Goal: Check status

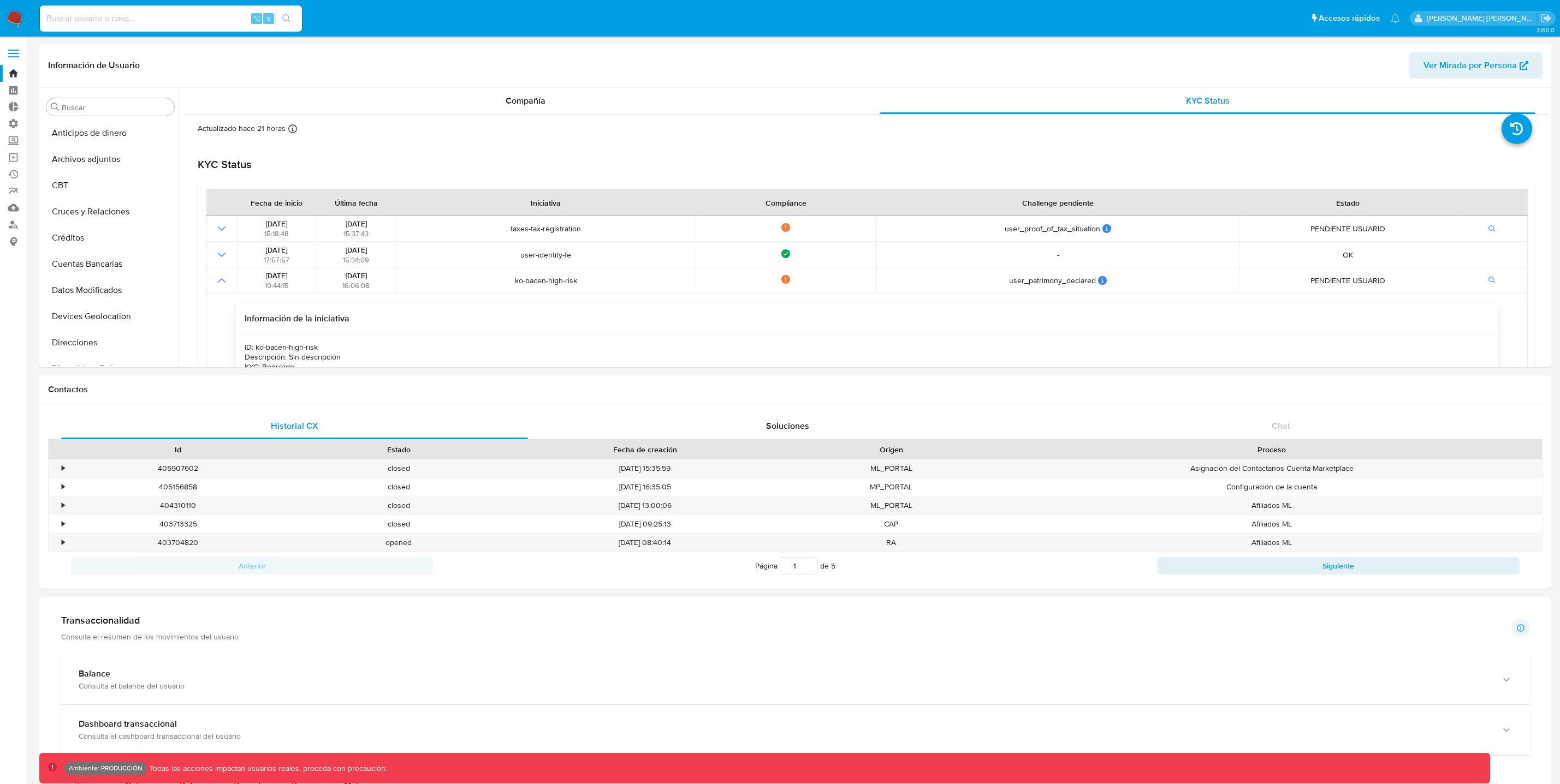
select select "10"
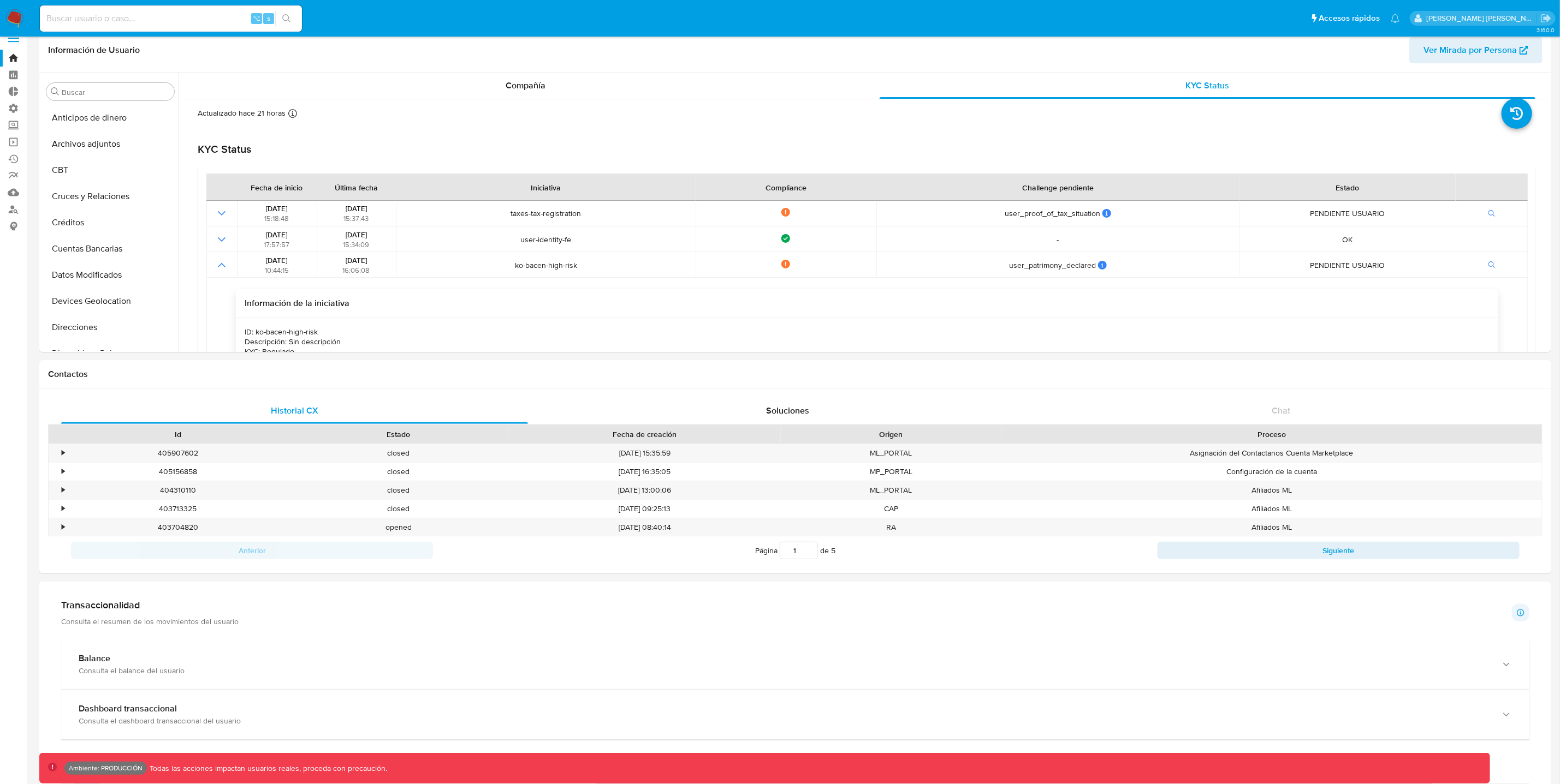
click at [146, 17] on input at bounding box center [171, 18] width 262 height 14
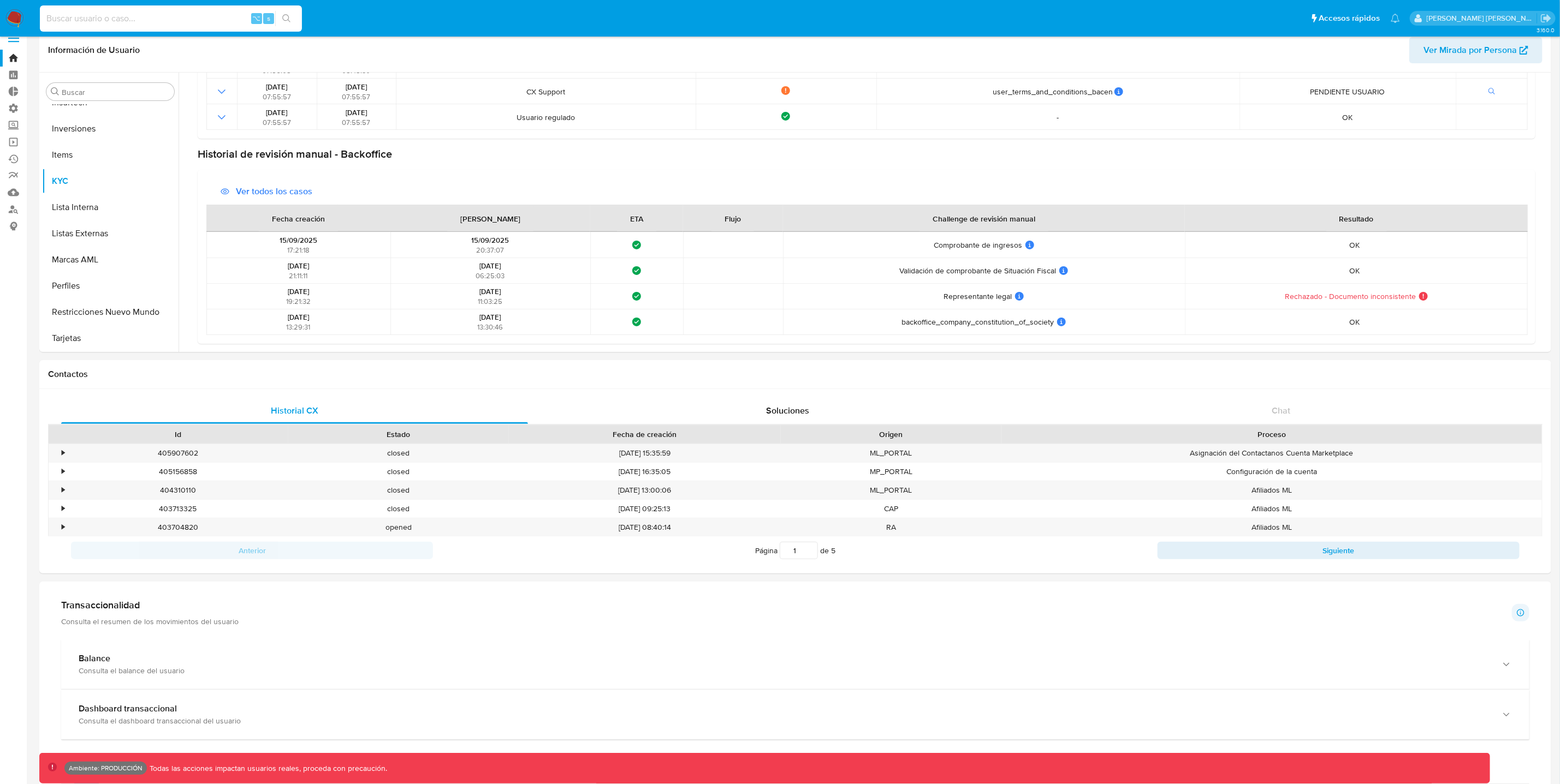
paste input "946I1dF0gtd2I24HPRJNmq6i"
type input "946I1dF0gtd2I24HPRJNmq6i"
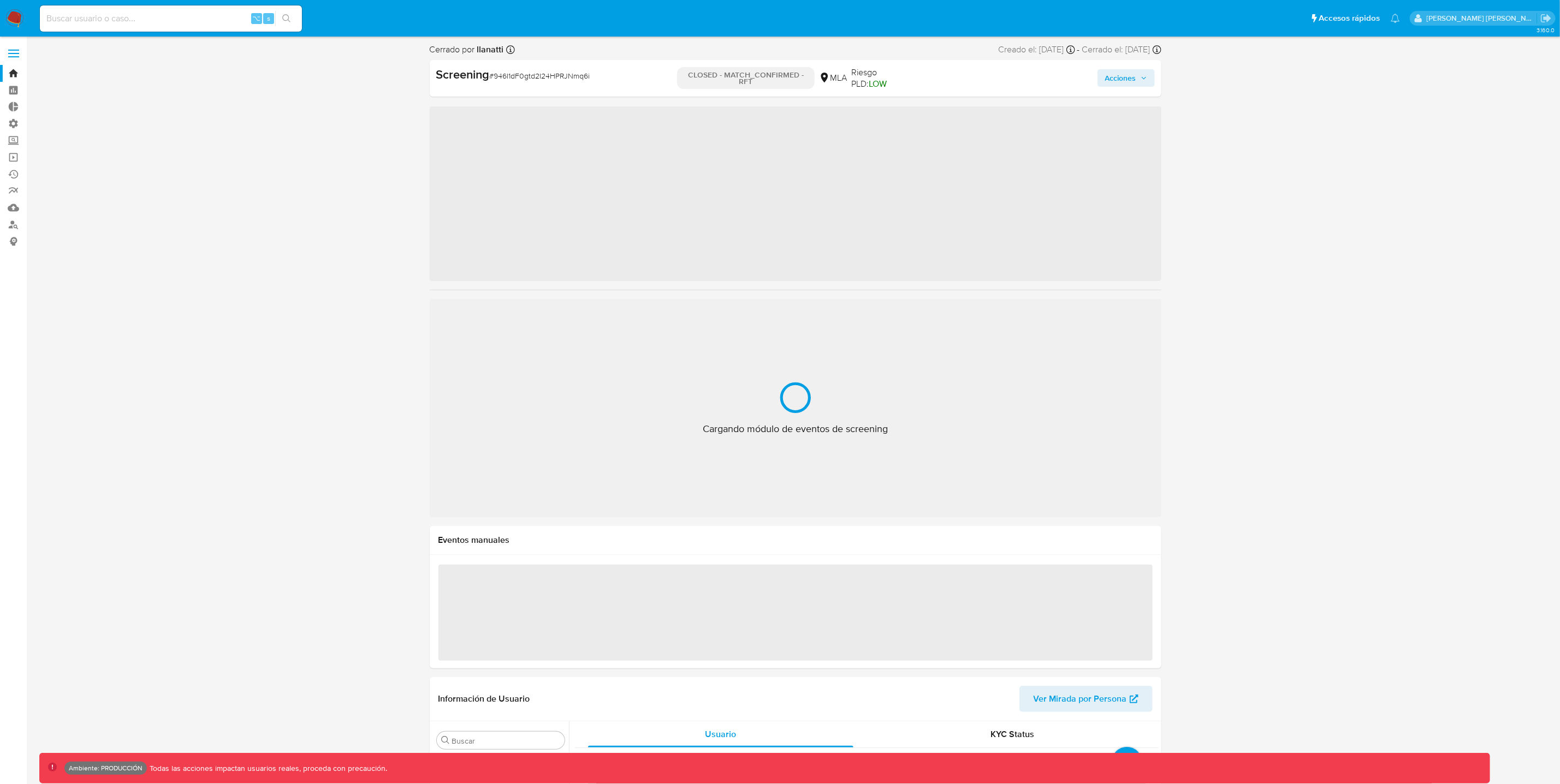
scroll to position [513, 0]
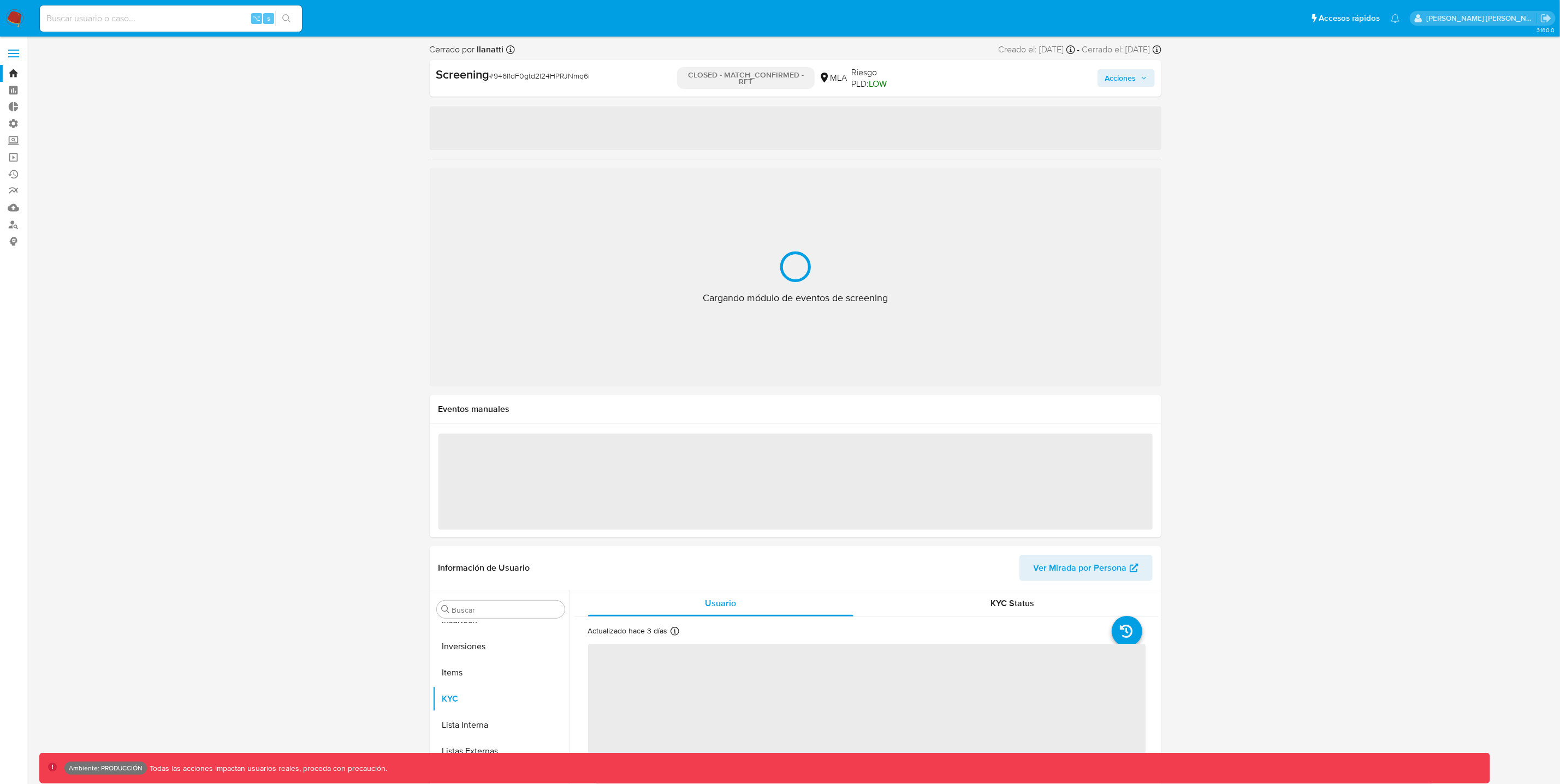
select select "10"
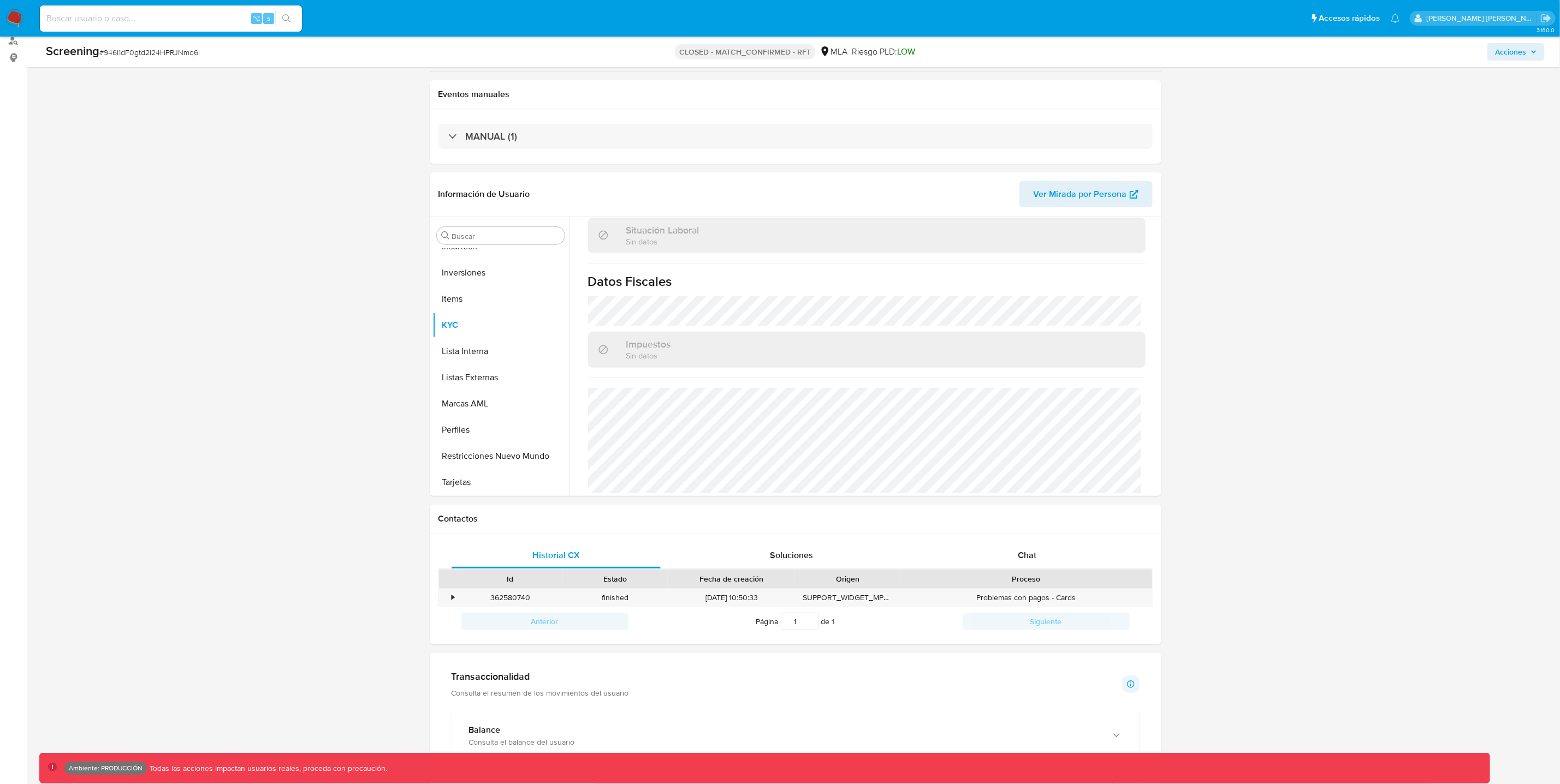
scroll to position [177, 0]
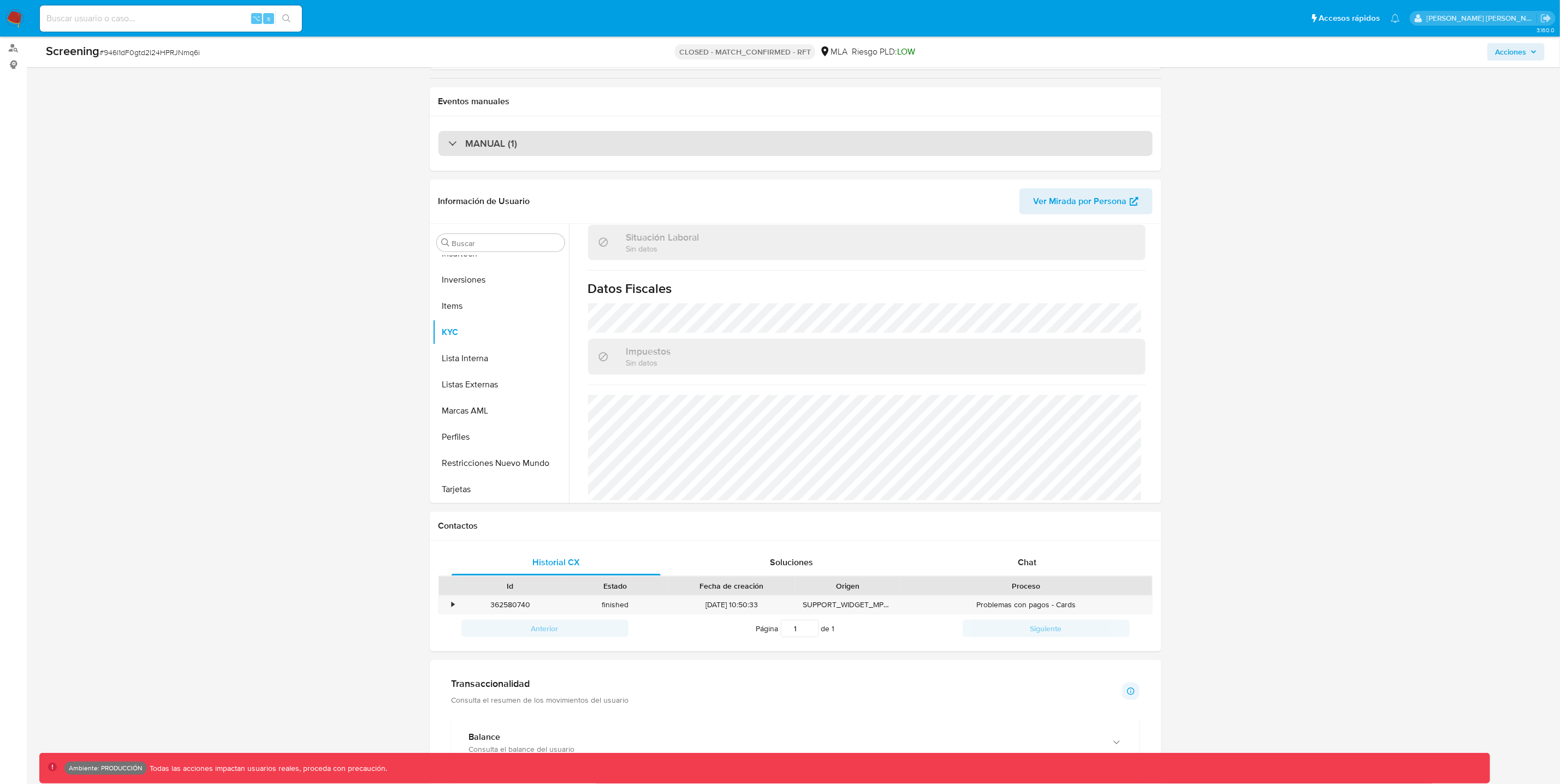
click at [458, 146] on div "MANUAL (1)" at bounding box center [483, 143] width 69 height 12
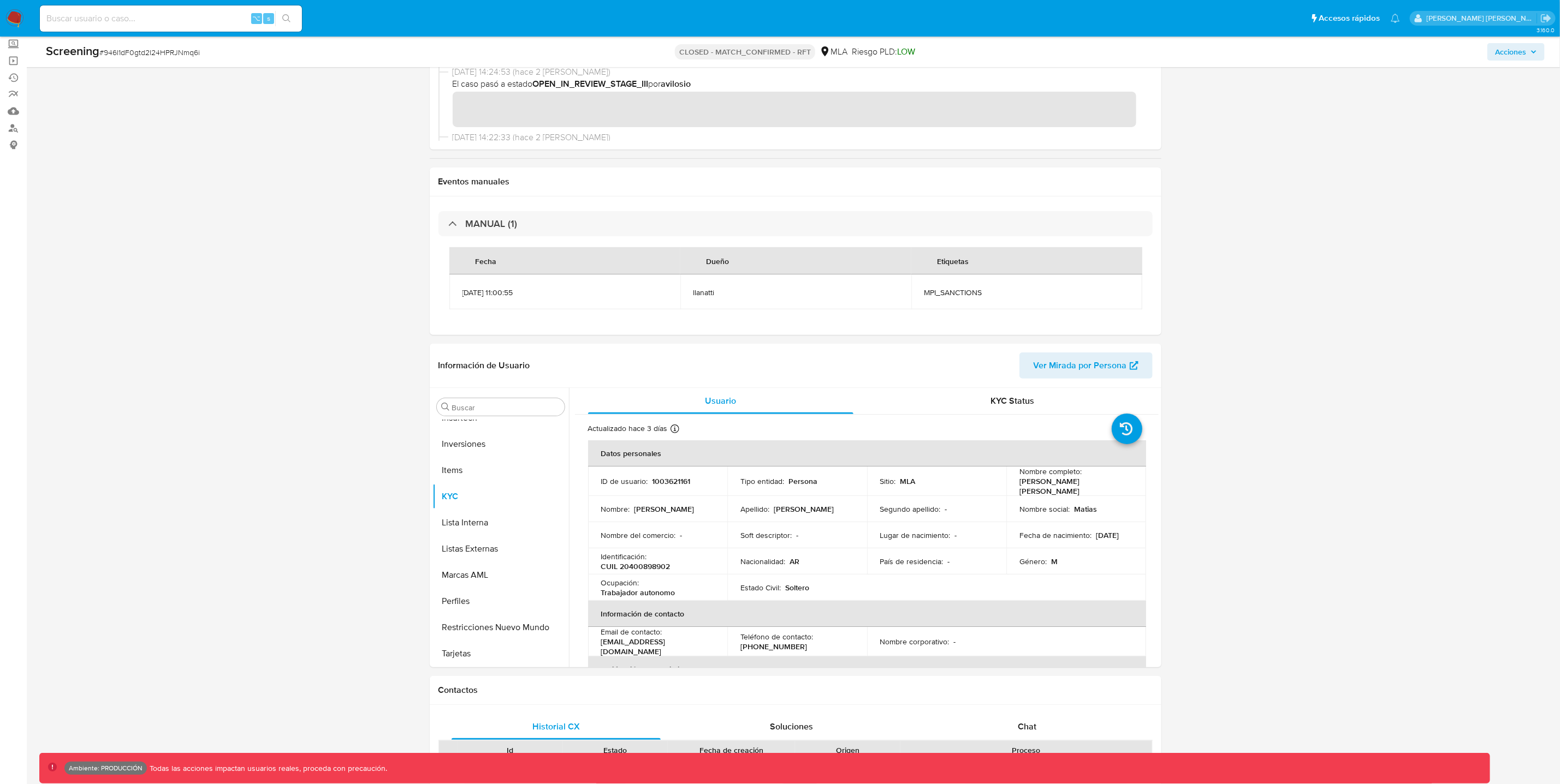
scroll to position [0, 0]
